Goal: Contribute content

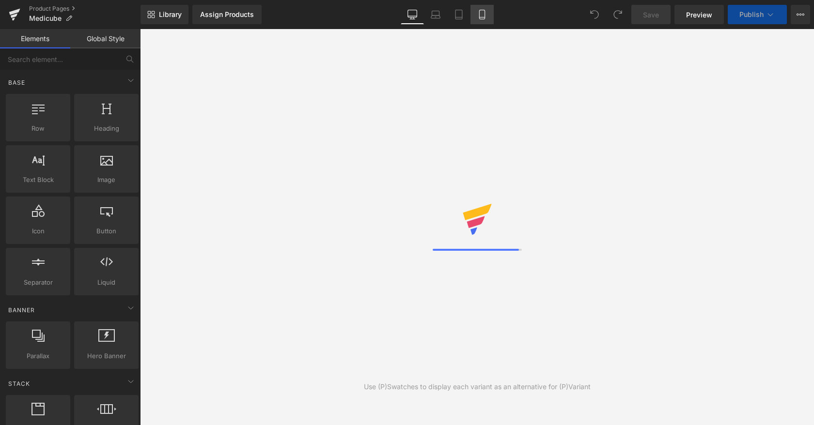
click at [477, 15] on link "Mobile" at bounding box center [481, 14] width 23 height 19
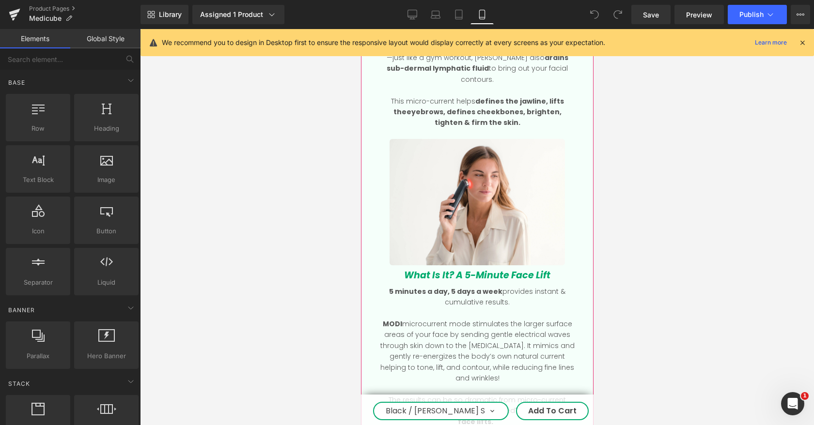
scroll to position [1048, 0]
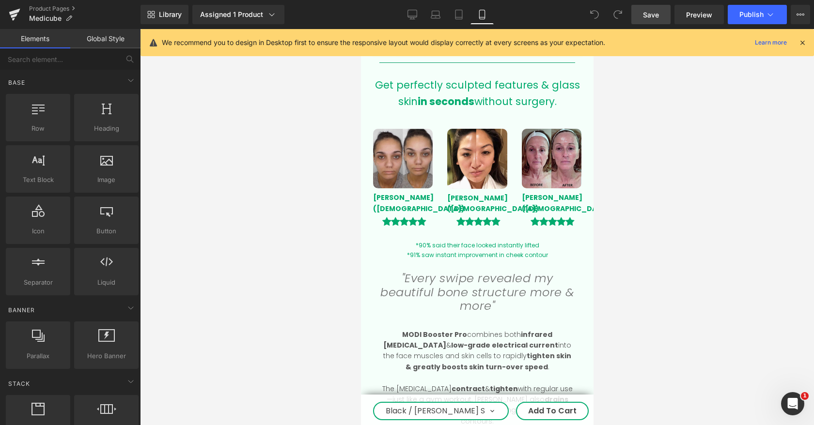
click at [648, 18] on span "Save" at bounding box center [651, 15] width 16 height 10
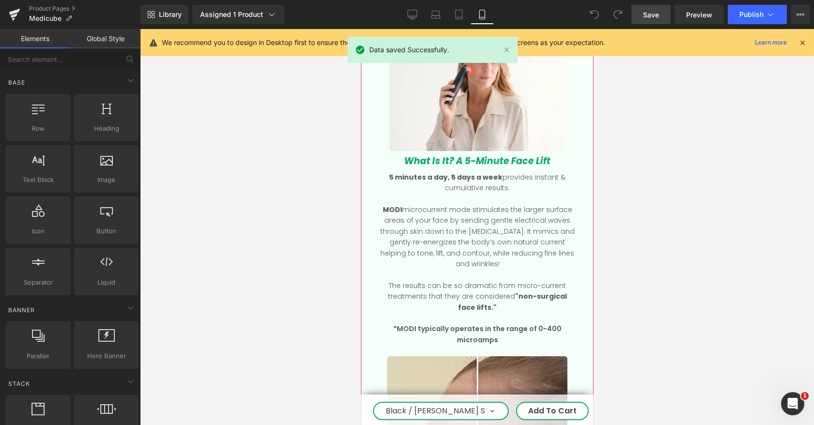
scroll to position [1510, 0]
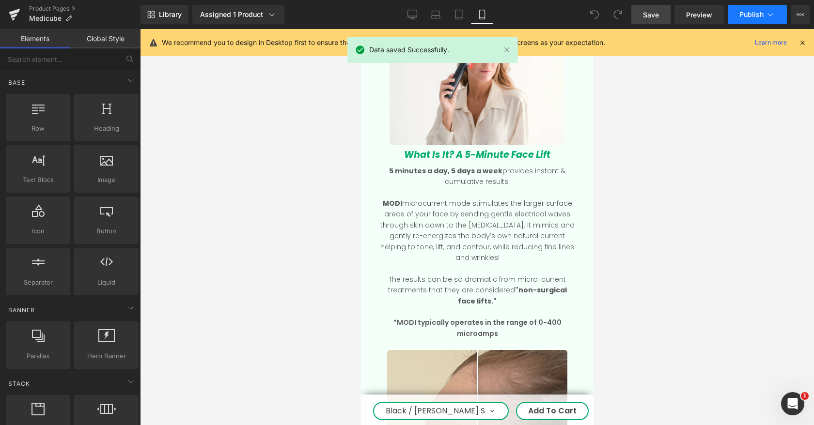
click at [768, 11] on icon at bounding box center [770, 15] width 10 height 10
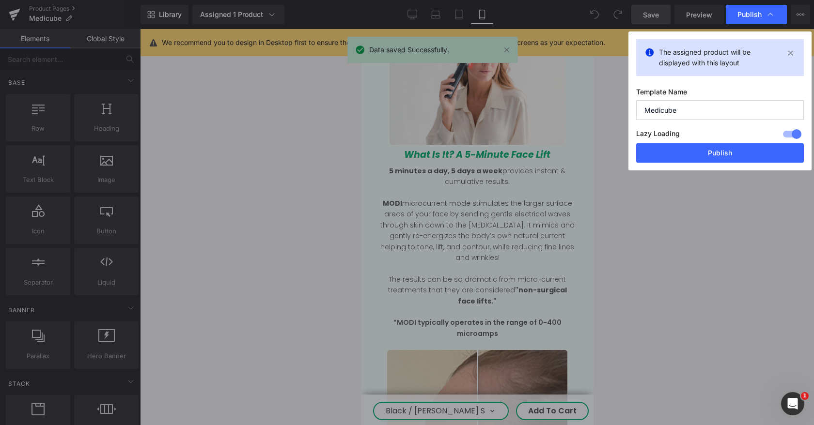
click at [677, 158] on button "Publish" at bounding box center [720, 152] width 168 height 19
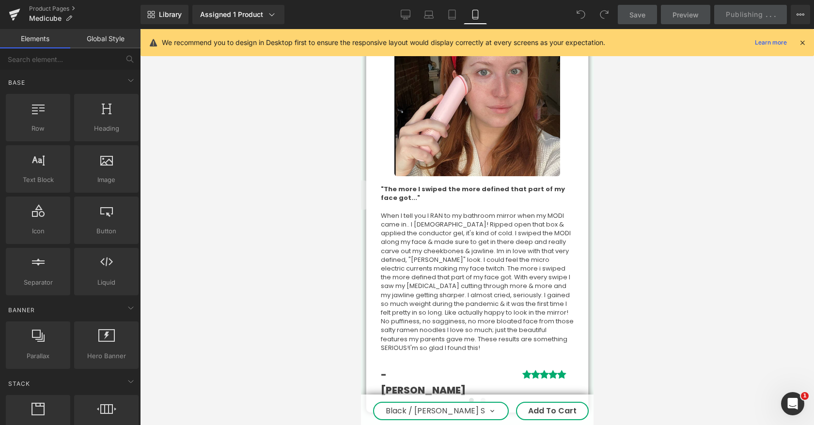
scroll to position [3266, 0]
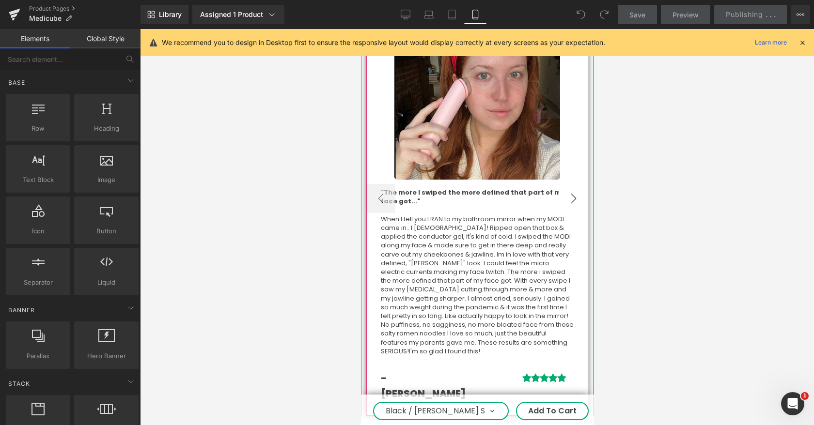
click at [577, 184] on button "›" at bounding box center [572, 198] width 29 height 29
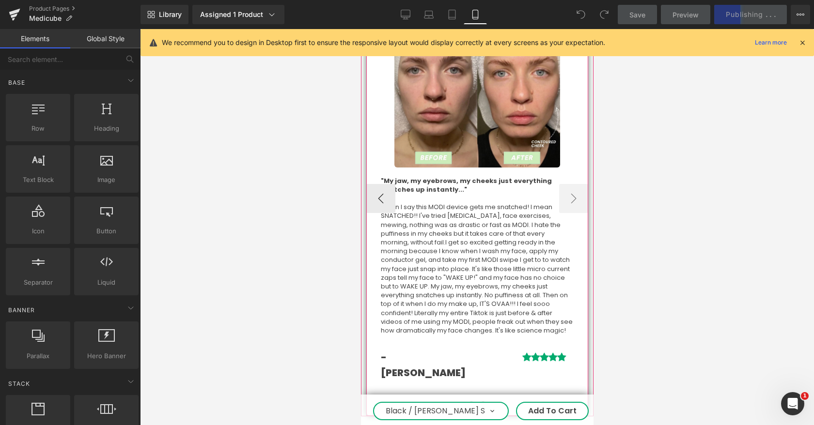
click at [471, 401] on span at bounding box center [470, 403] width 5 height 5
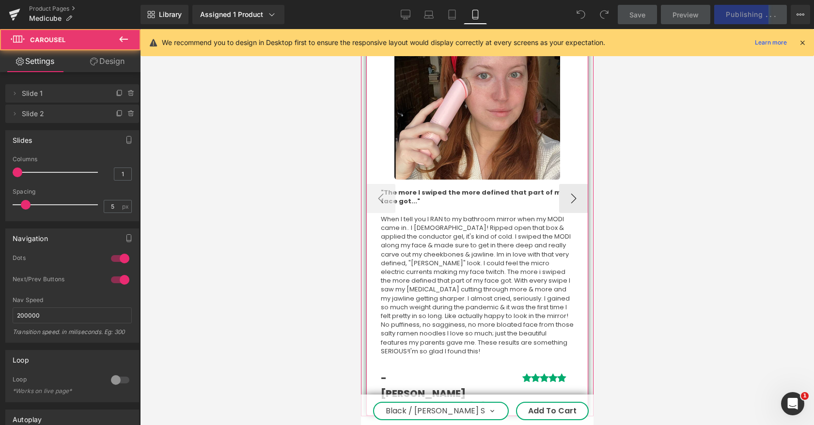
click at [480, 399] on button at bounding box center [483, 404] width 12 height 10
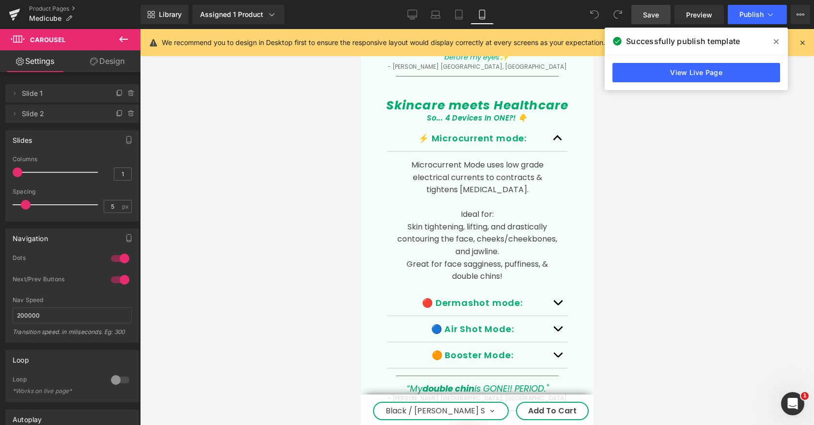
scroll to position [2622, 0]
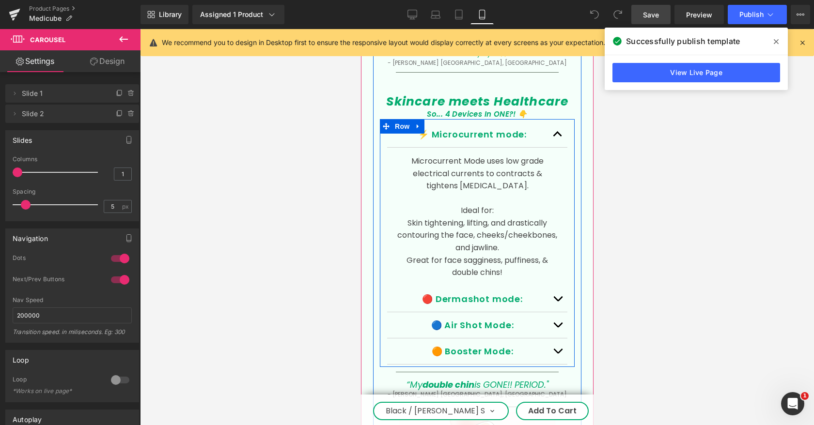
click at [562, 122] on button "button" at bounding box center [556, 135] width 19 height 26
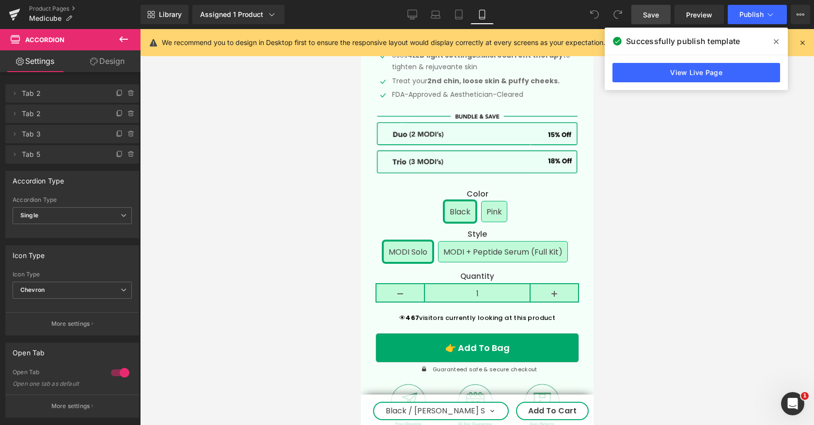
scroll to position [564, 0]
